Goal: Transaction & Acquisition: Obtain resource

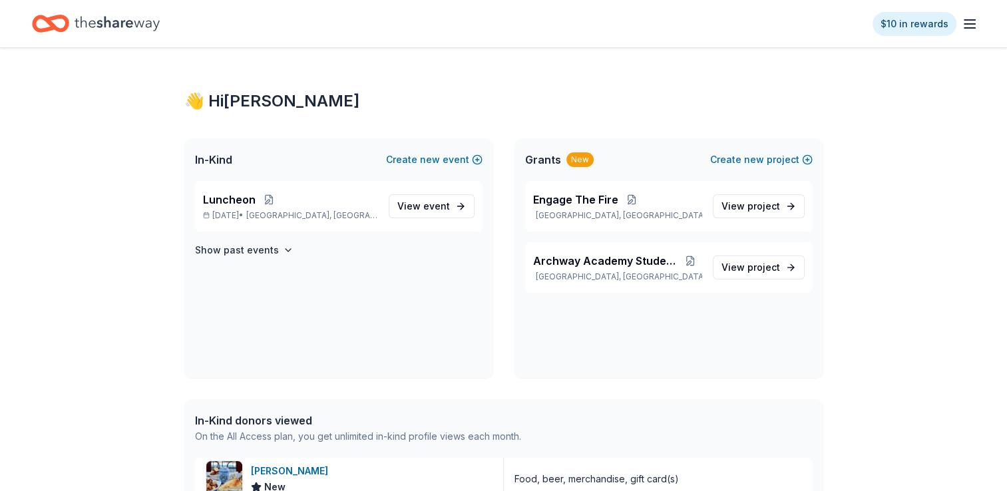
click at [711, 40] on div "$10 in rewards" at bounding box center [503, 23] width 1007 height 47
click at [585, 267] on span "Archway Academy Student Fund" at bounding box center [606, 261] width 146 height 16
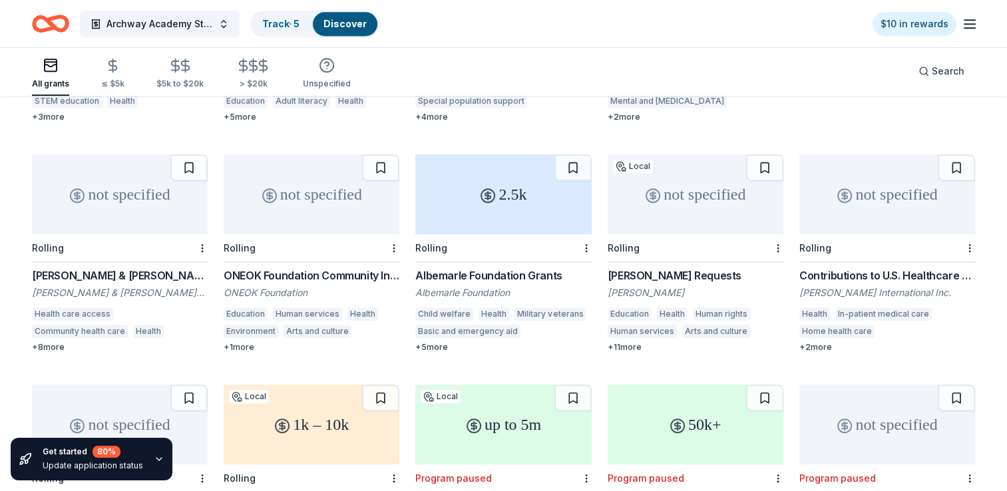
scroll to position [799, 0]
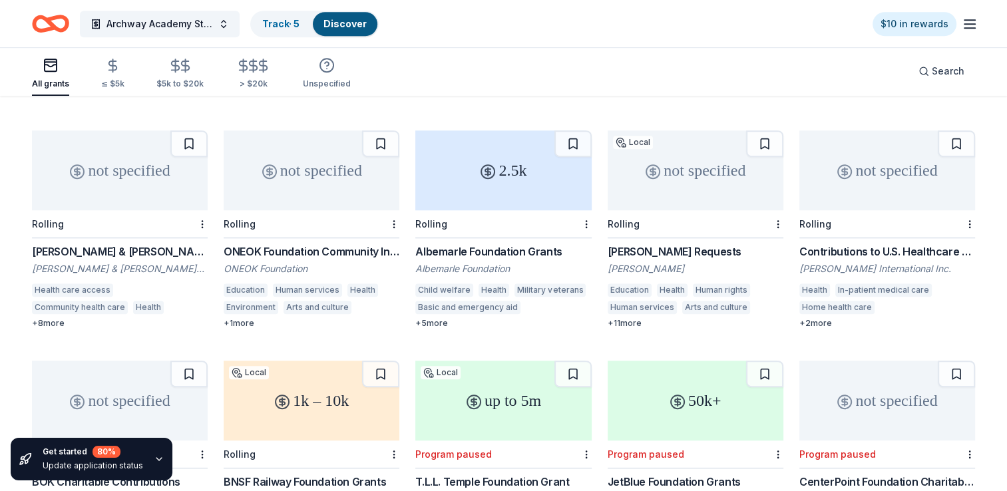
click at [670, 179] on div "not specified" at bounding box center [696, 170] width 176 height 80
click at [890, 186] on div "not specified" at bounding box center [887, 170] width 176 height 80
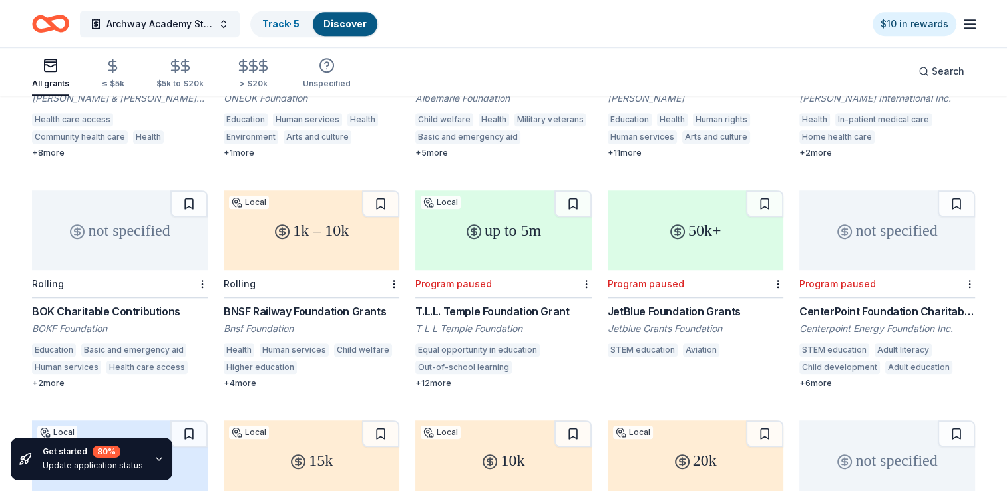
scroll to position [999, 0]
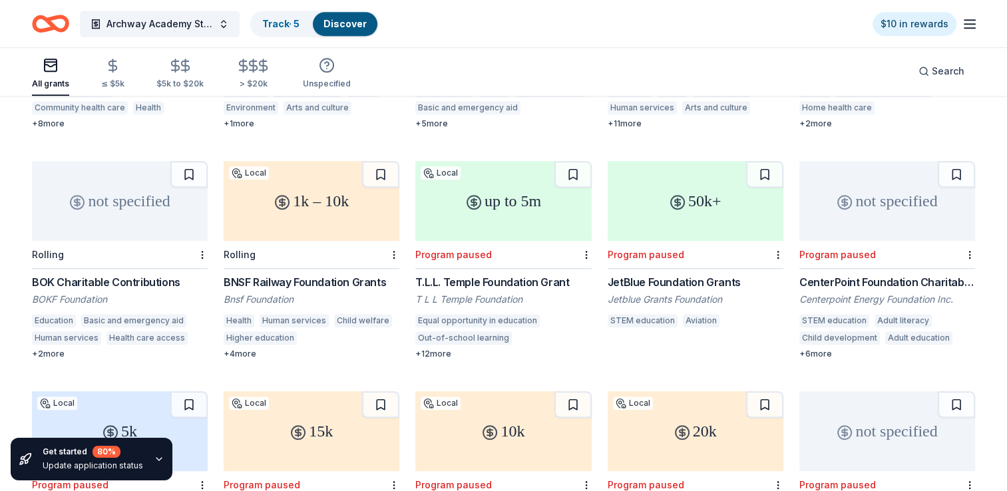
click at [367, 201] on div "1k – 10k" at bounding box center [312, 201] width 176 height 80
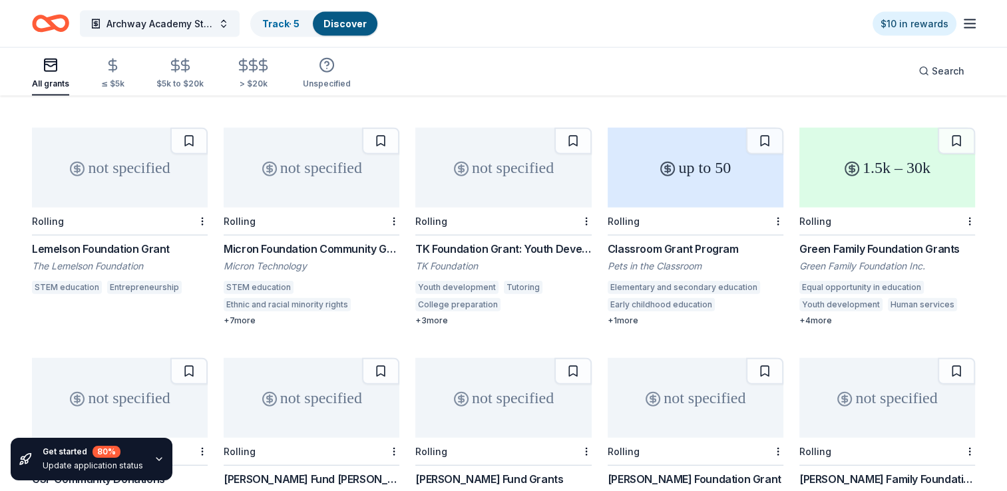
scroll to position [3129, 0]
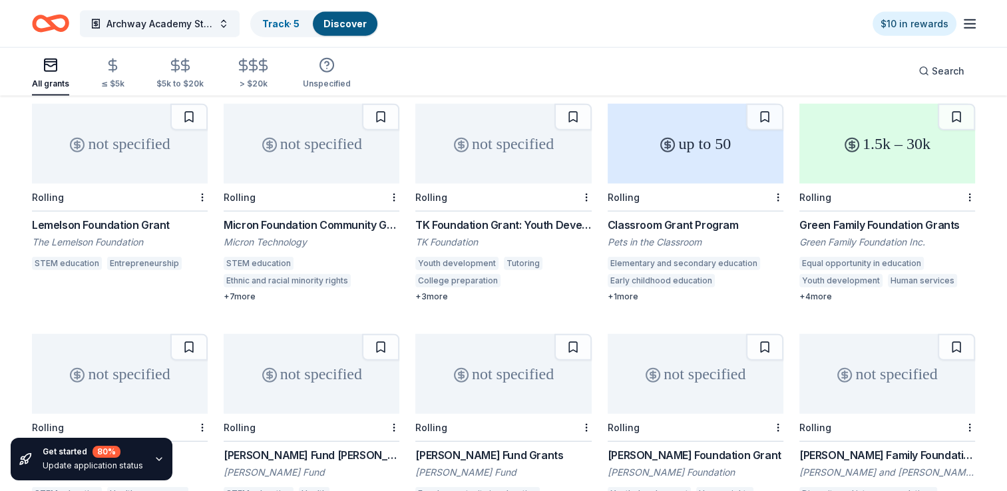
click at [471, 145] on div "not specified" at bounding box center [503, 144] width 176 height 80
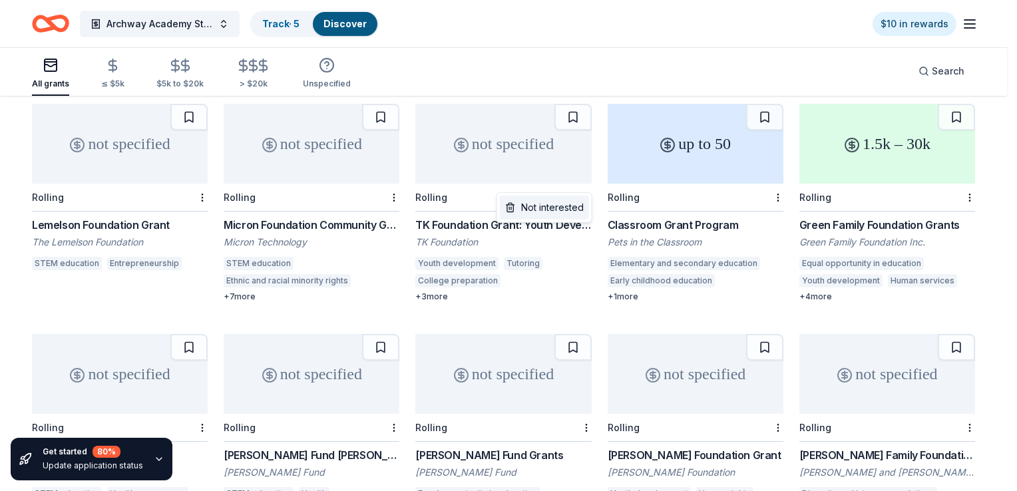
click at [572, 212] on div "Not interested" at bounding box center [544, 208] width 89 height 24
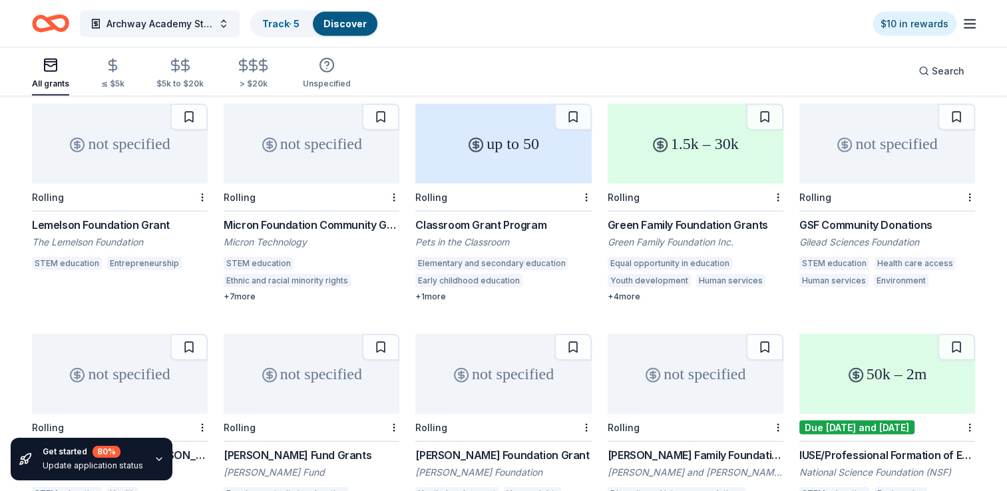
click at [704, 150] on div "1.5k – 30k" at bounding box center [696, 144] width 176 height 80
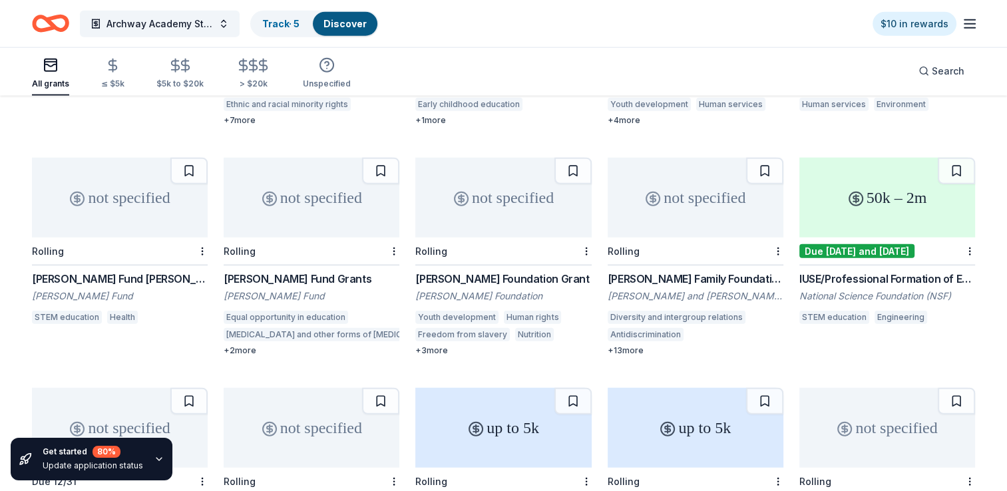
scroll to position [3328, 0]
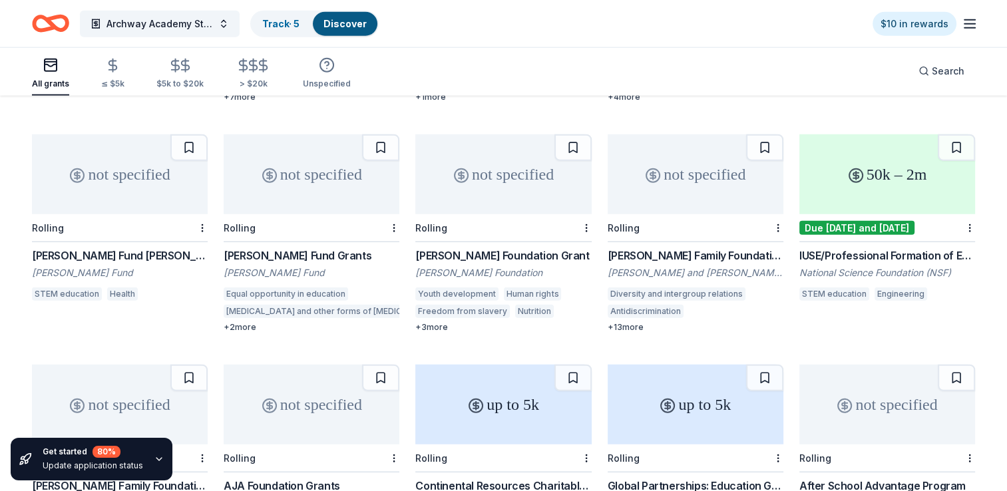
click at [292, 164] on div "not specified" at bounding box center [312, 174] width 176 height 80
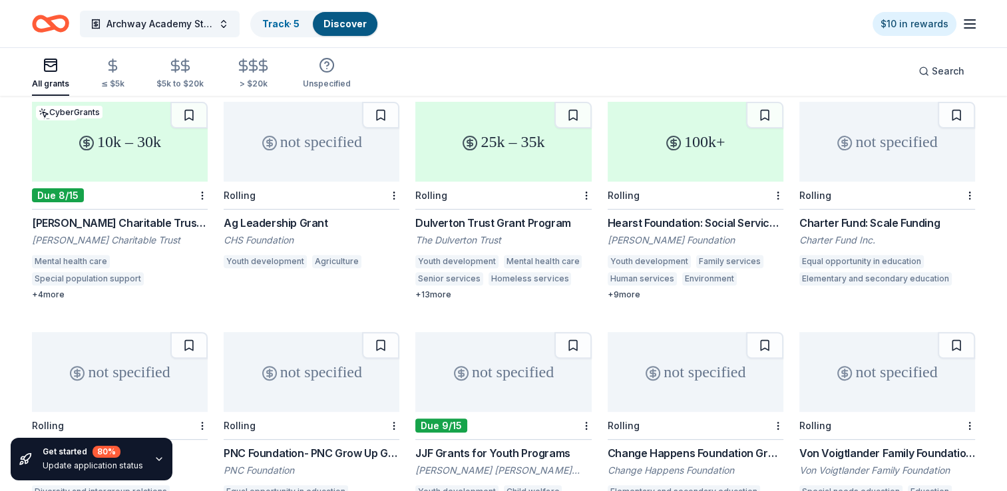
scroll to position [5459, 0]
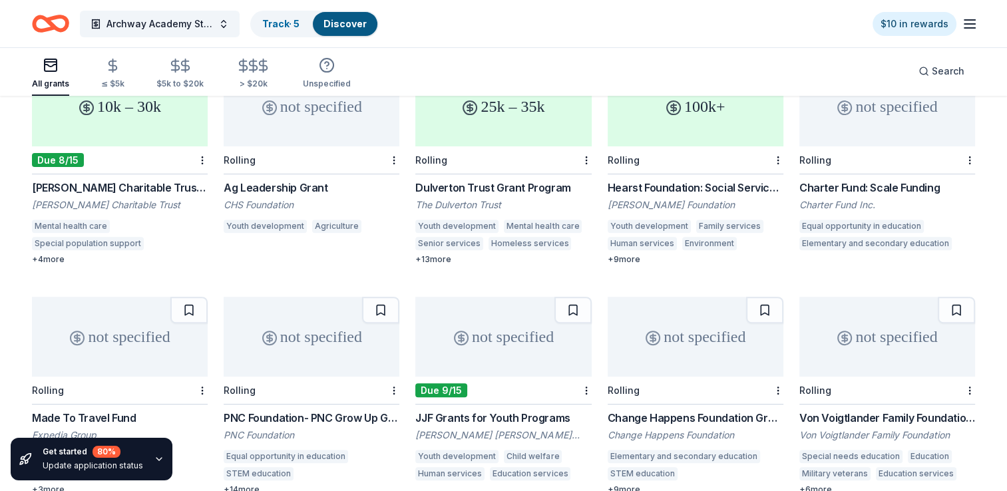
click at [676, 146] on div "Rolling" at bounding box center [696, 160] width 176 height 28
click at [778, 155] on div at bounding box center [776, 159] width 13 height 27
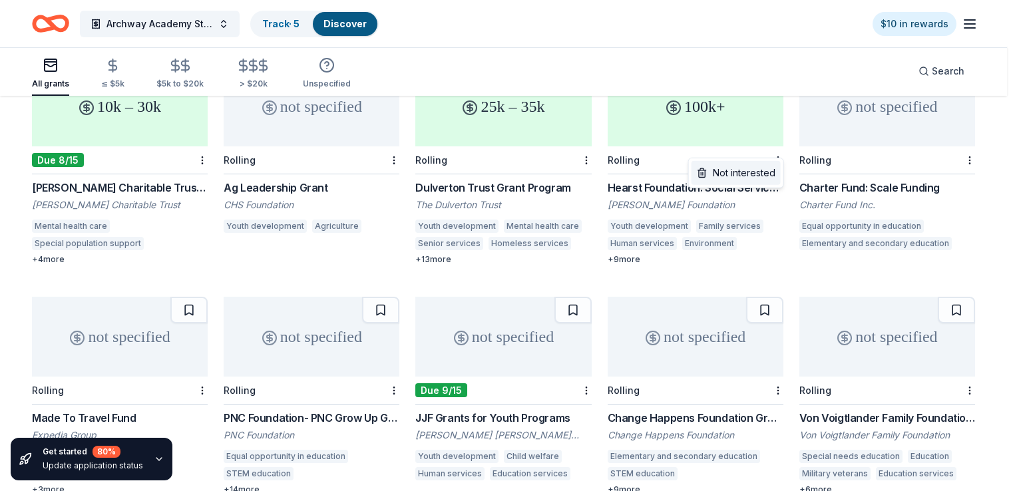
click at [756, 176] on div "Not interested" at bounding box center [736, 173] width 89 height 24
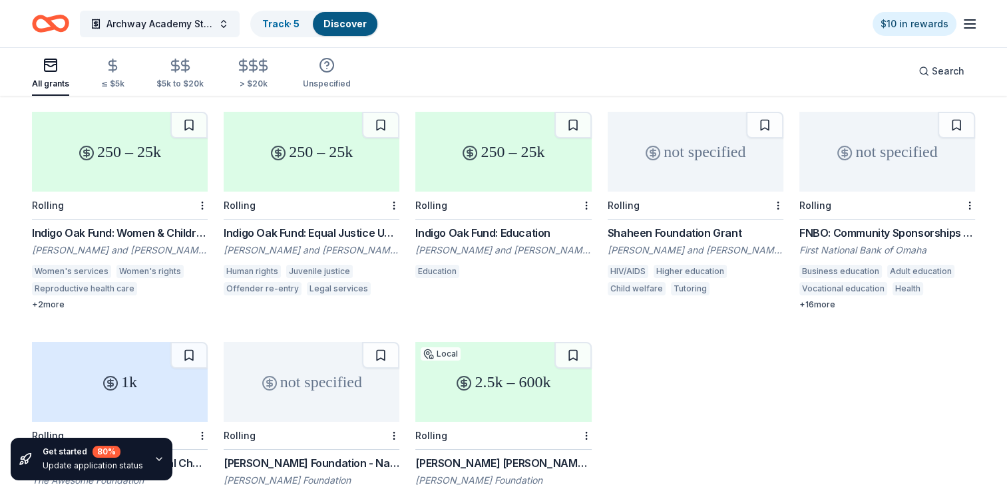
scroll to position [9812, 0]
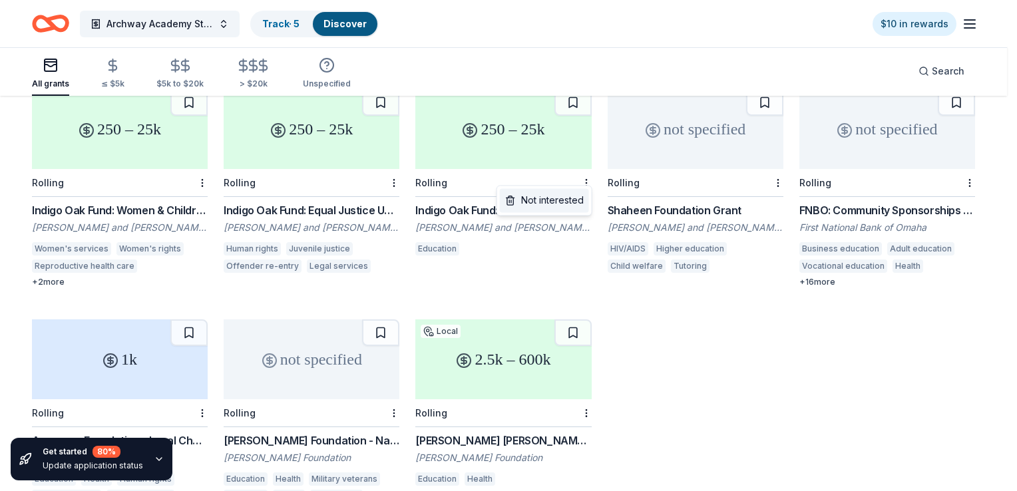
click at [551, 204] on div "Not interested" at bounding box center [544, 200] width 89 height 24
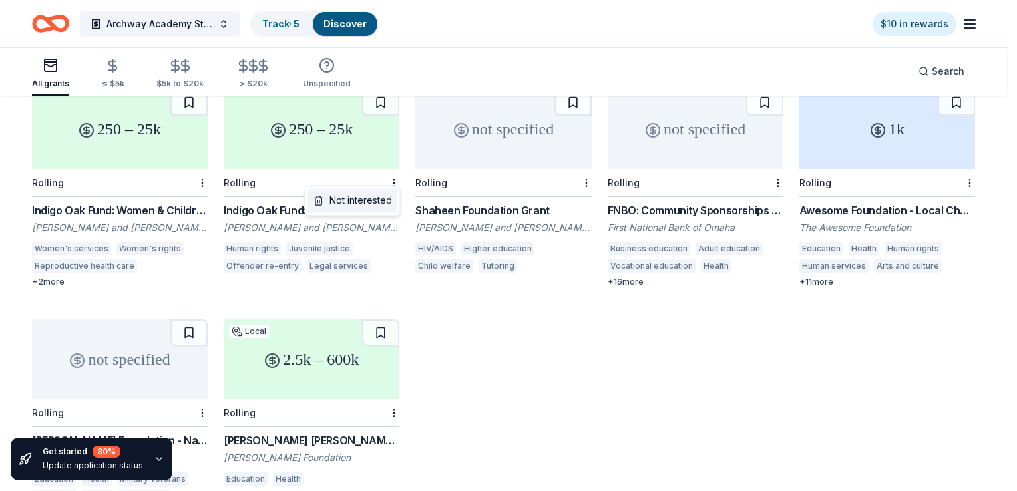
click at [375, 204] on div "Not interested" at bounding box center [352, 200] width 89 height 24
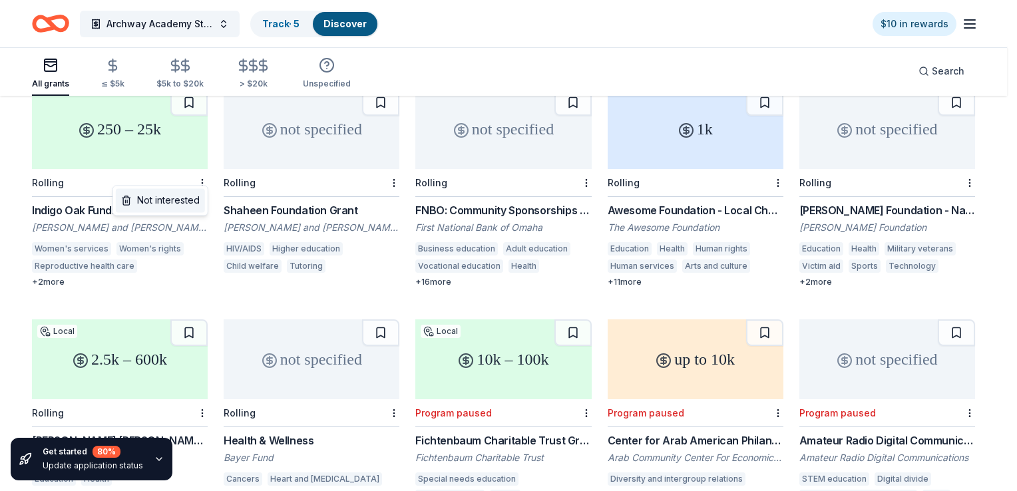
click at [181, 204] on div "Not interested" at bounding box center [160, 200] width 89 height 24
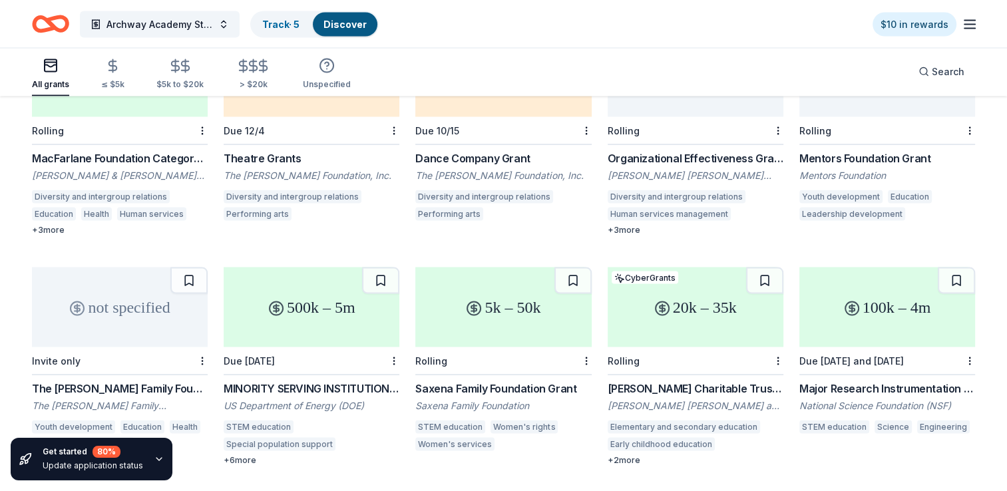
scroll to position [1823, 0]
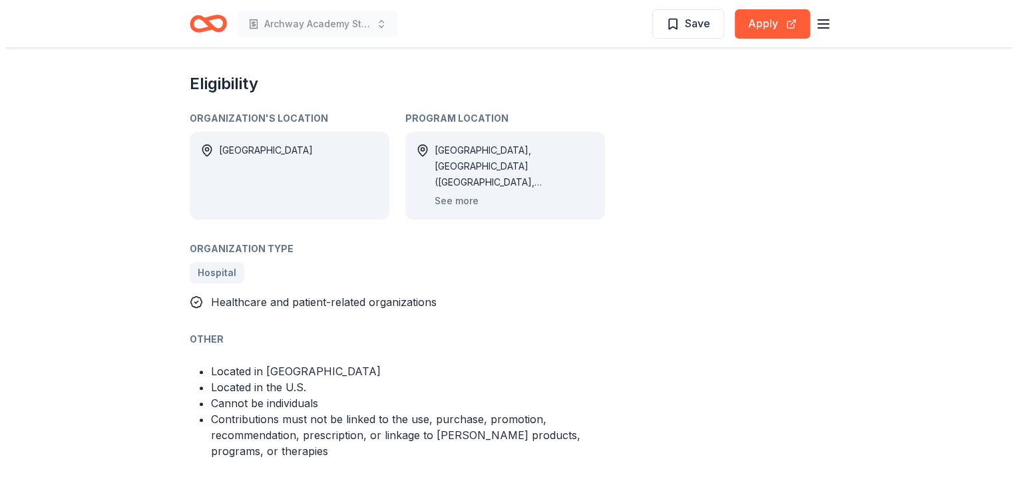
scroll to position [599, 0]
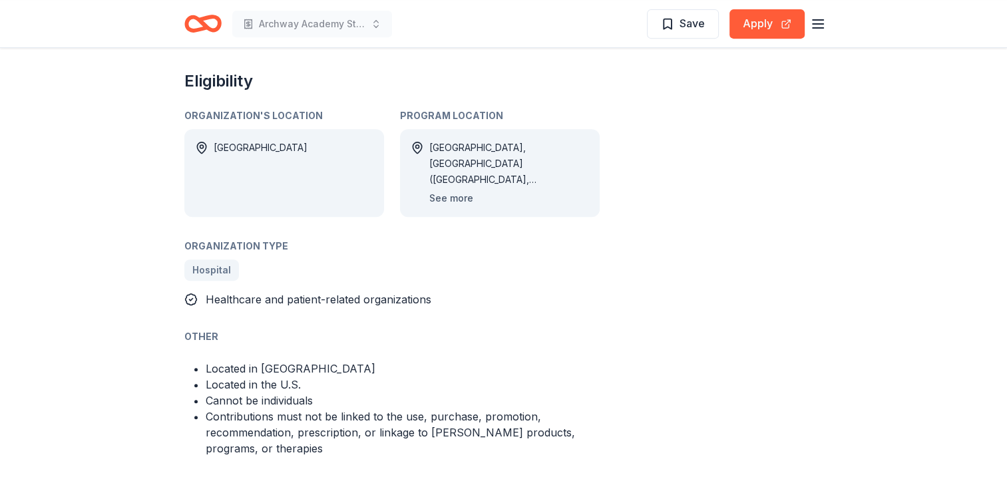
click at [455, 190] on button "See more" at bounding box center [451, 198] width 44 height 16
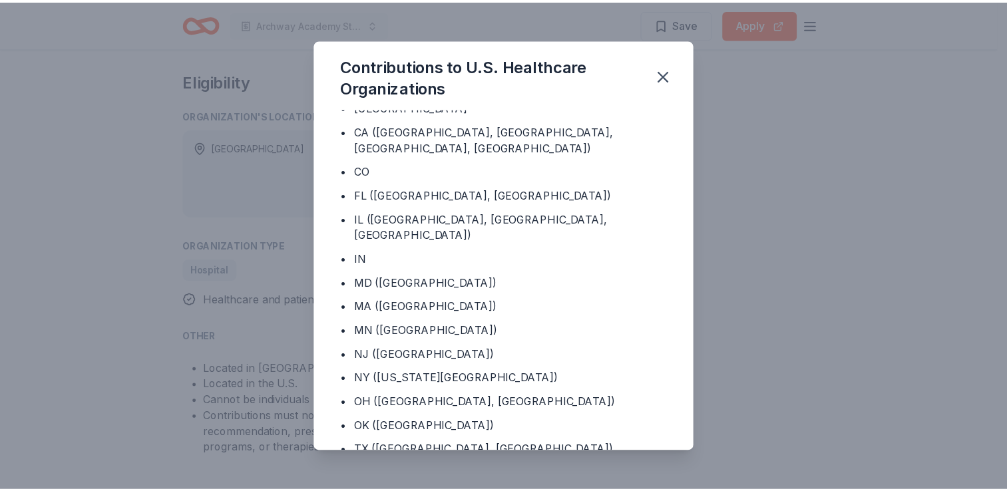
scroll to position [47, 0]
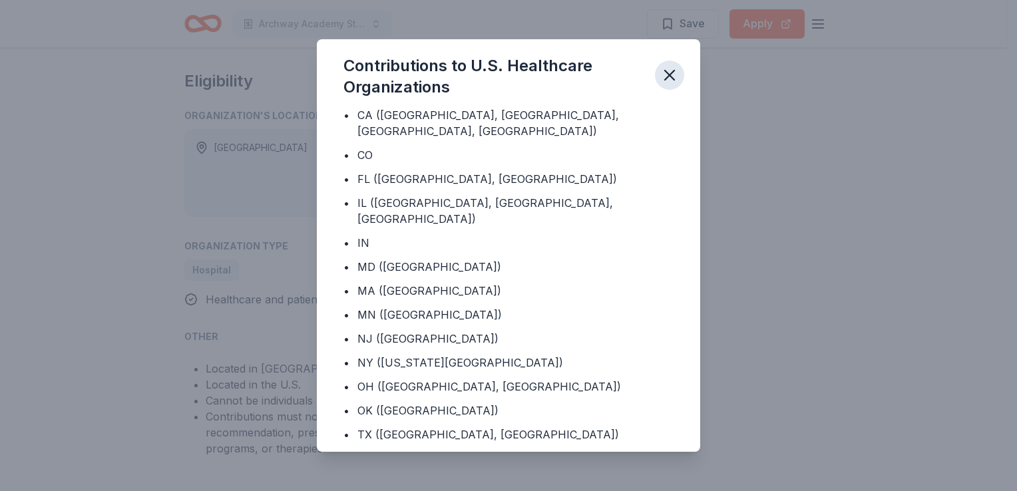
click at [676, 75] on icon "button" at bounding box center [669, 75] width 19 height 19
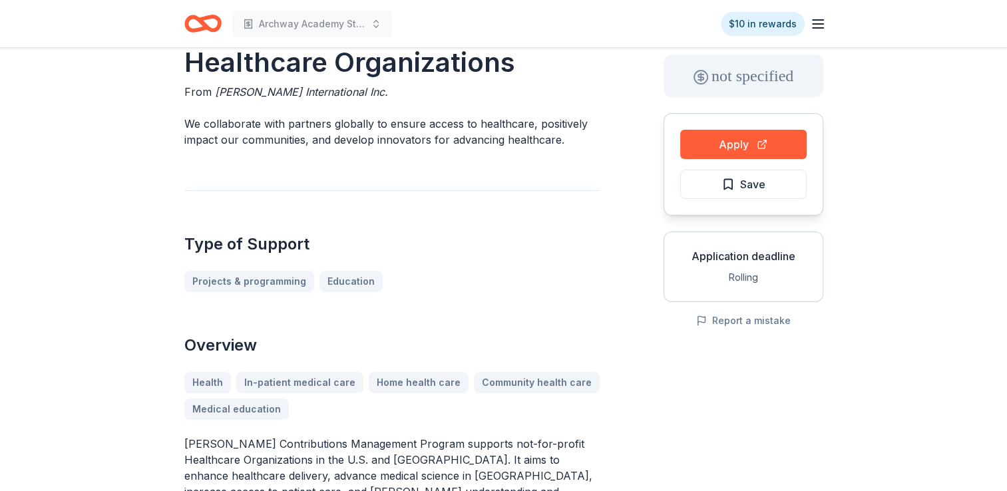
scroll to position [0, 0]
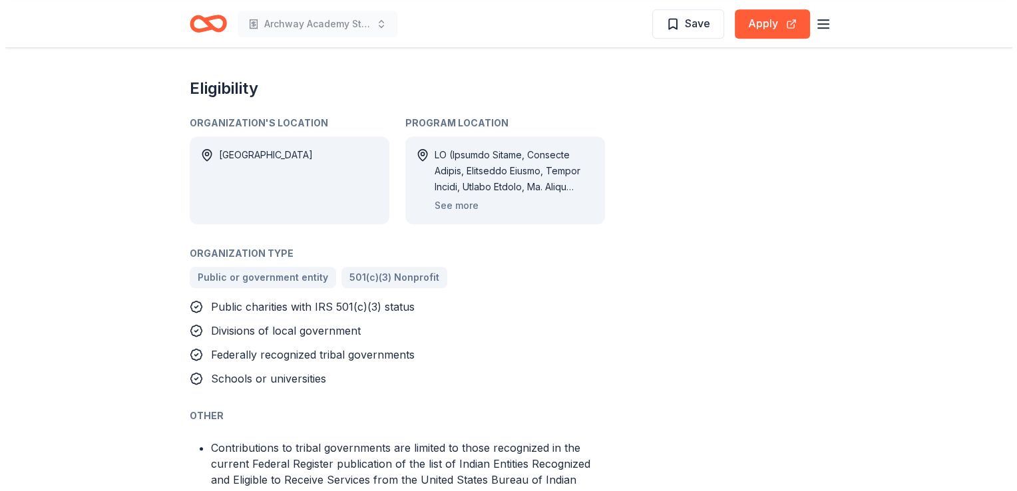
scroll to position [799, 0]
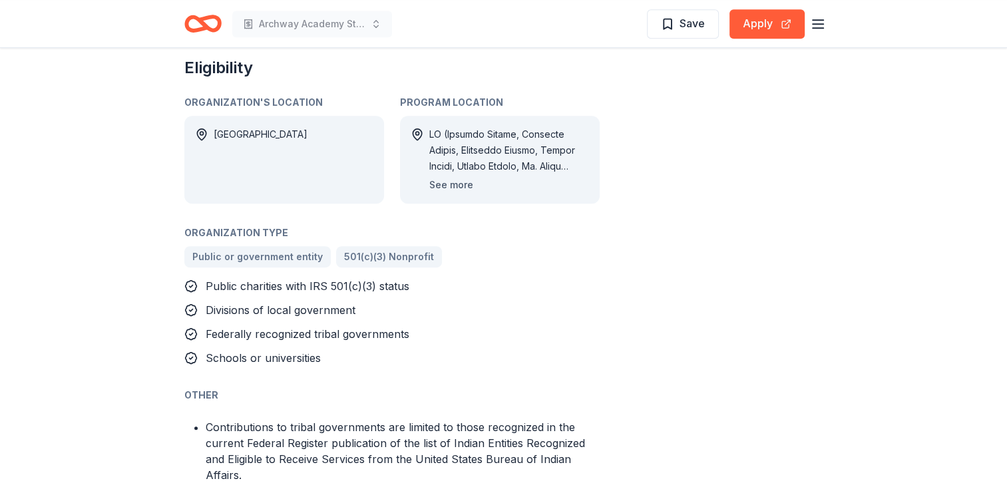
click at [447, 186] on button "See more" at bounding box center [451, 185] width 44 height 16
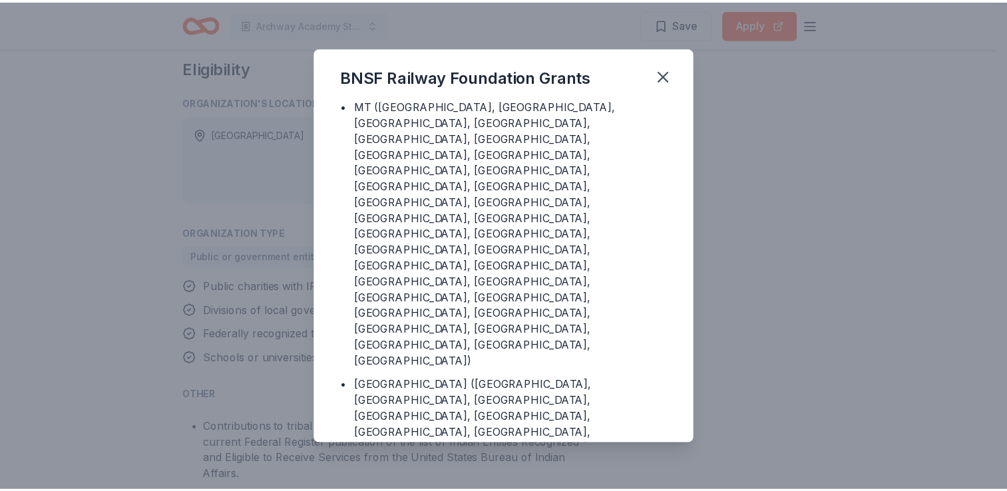
scroll to position [2663, 0]
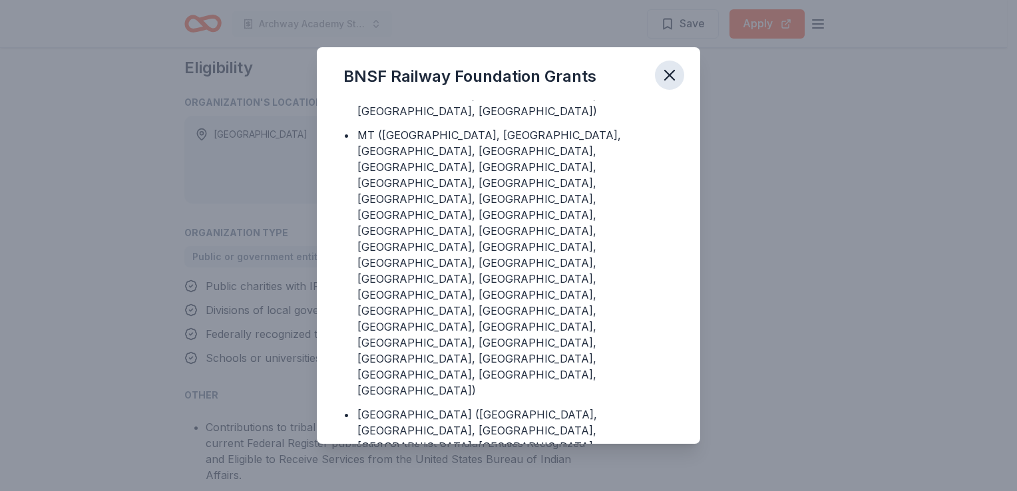
click at [670, 81] on icon "button" at bounding box center [669, 75] width 19 height 19
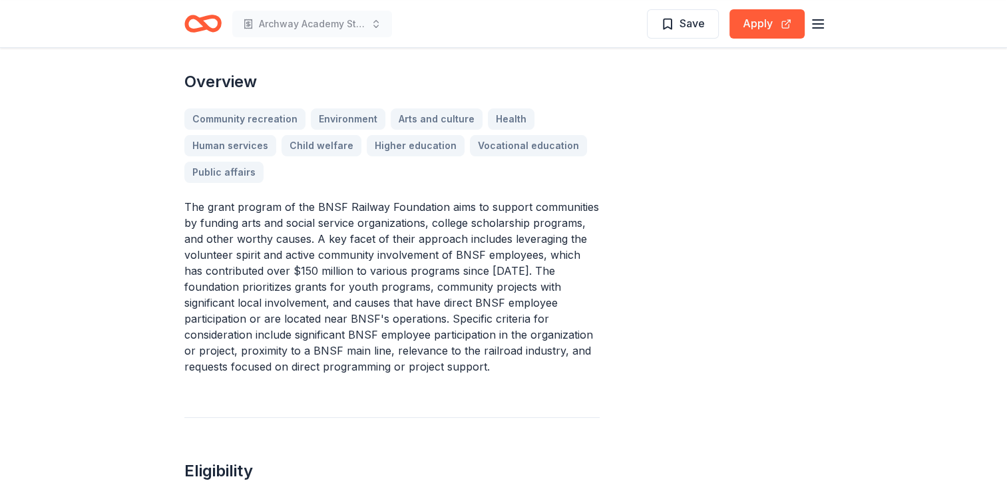
scroll to position [399, 0]
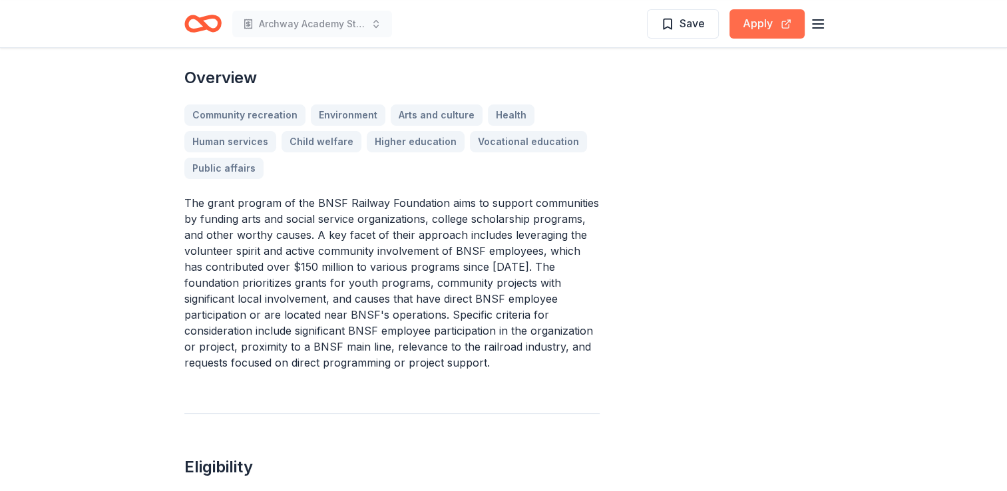
click at [769, 27] on button "Apply" at bounding box center [767, 23] width 75 height 29
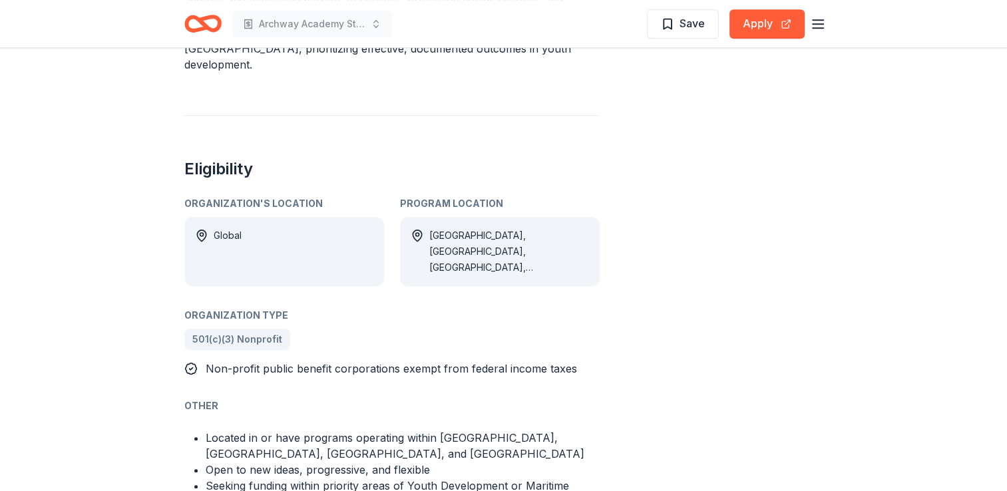
scroll to position [666, 0]
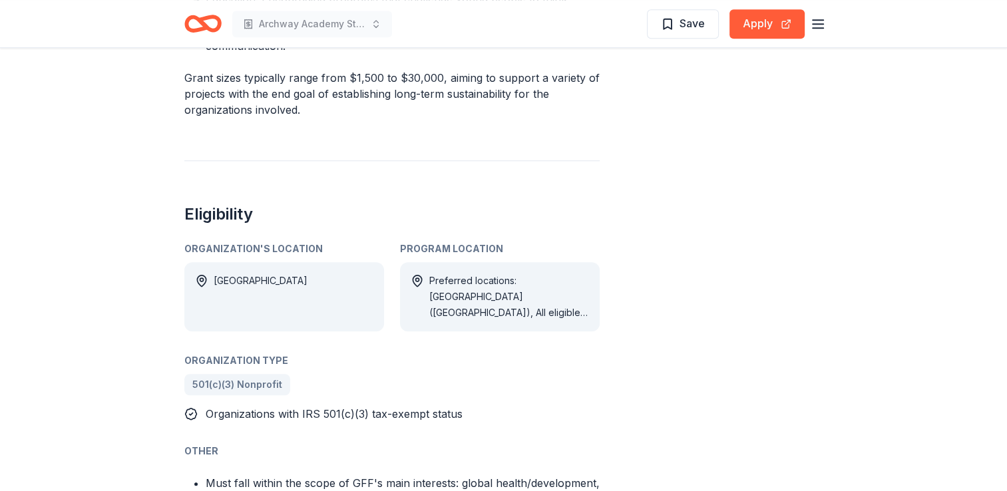
scroll to position [1065, 0]
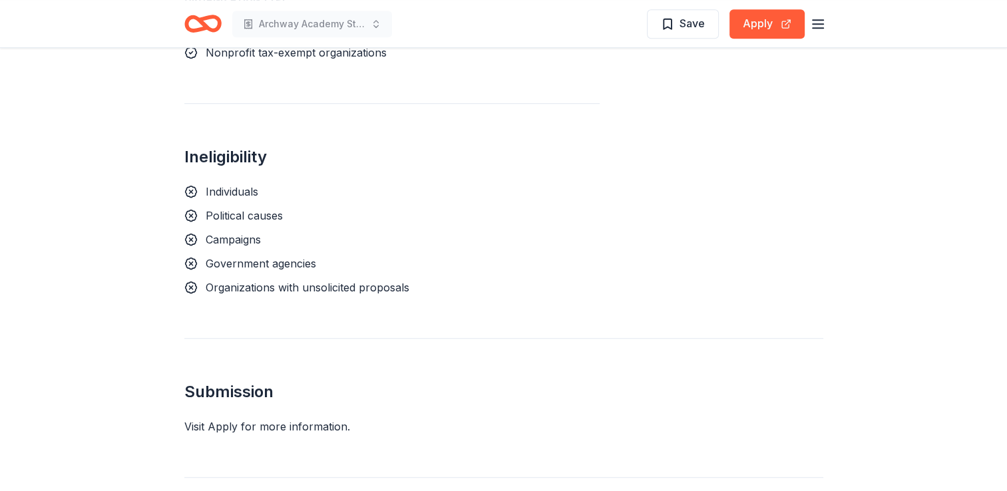
scroll to position [999, 0]
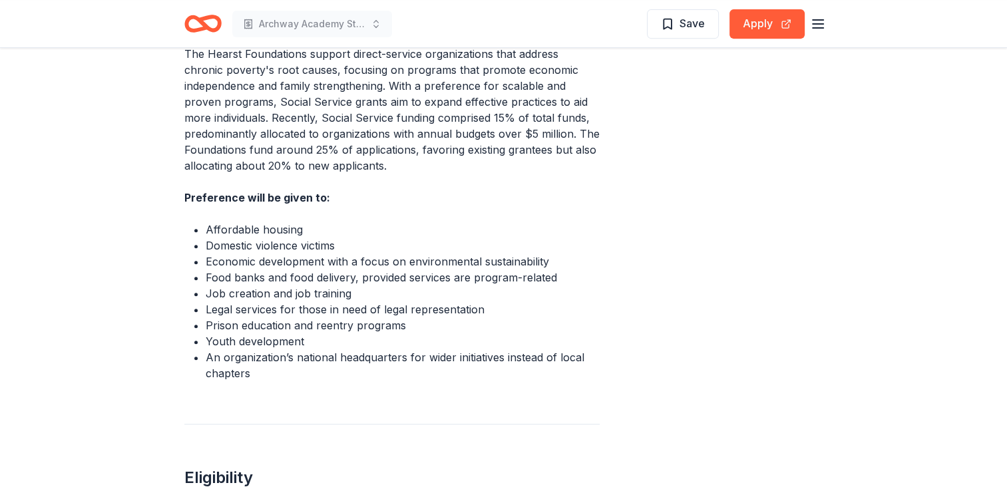
scroll to position [466, 0]
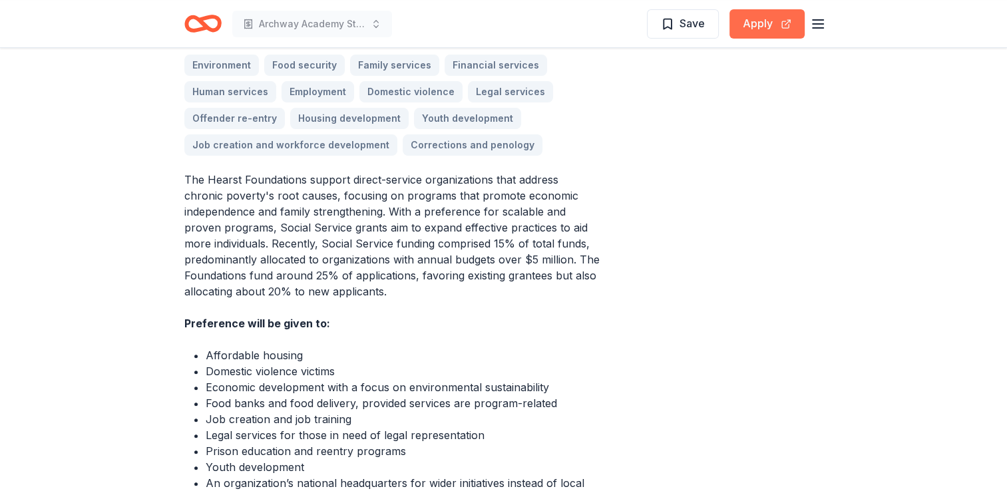
click at [764, 25] on button "Apply" at bounding box center [767, 23] width 75 height 29
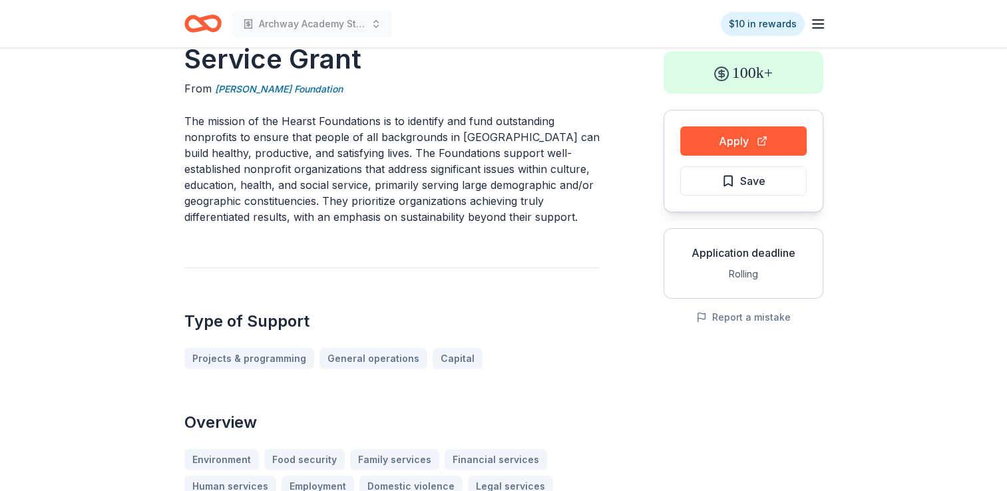
scroll to position [0, 0]
